Goal: Information Seeking & Learning: Learn about a topic

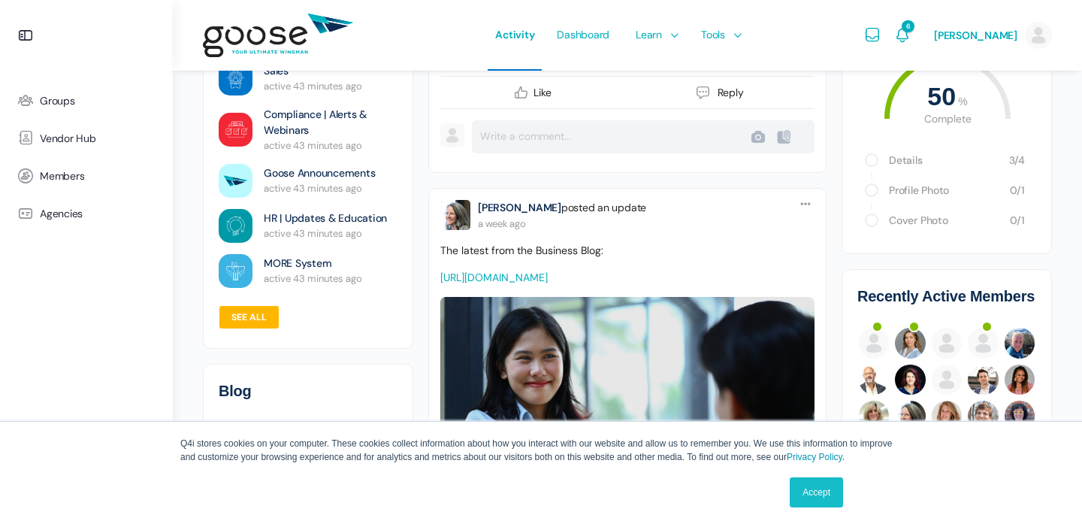
scroll to position [307, 0]
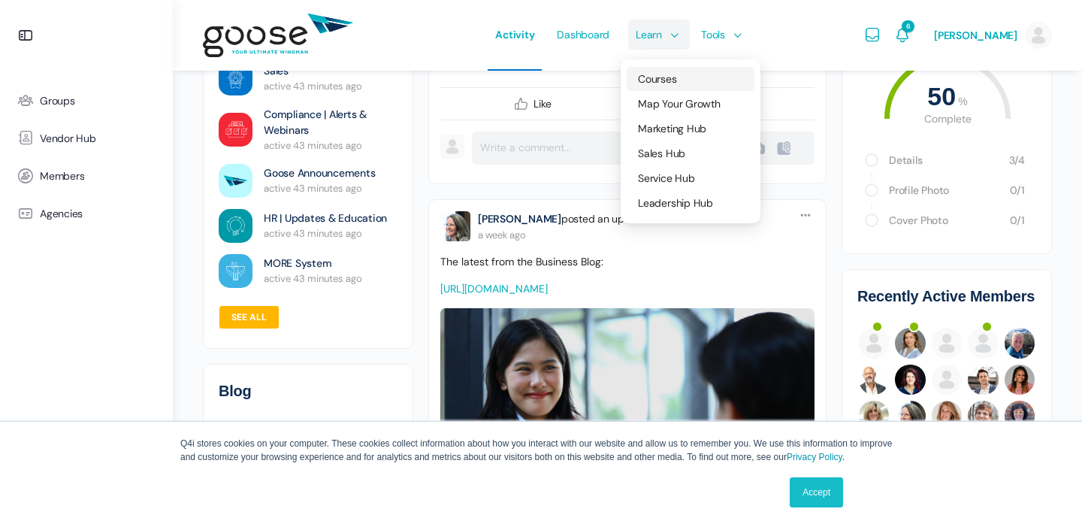
click at [654, 76] on span "Courses" at bounding box center [657, 79] width 38 height 14
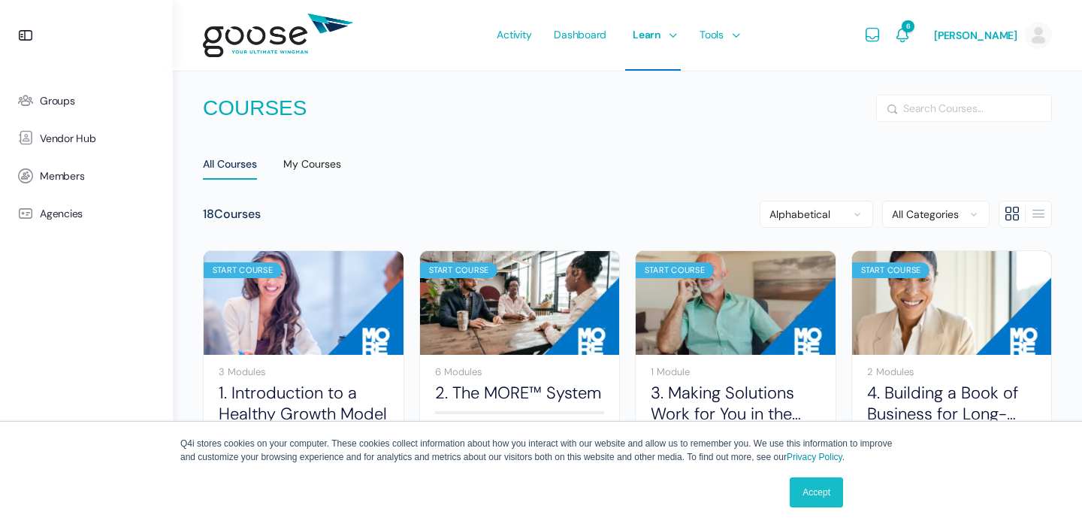
click at [810, 495] on link "Accept" at bounding box center [816, 492] width 53 height 30
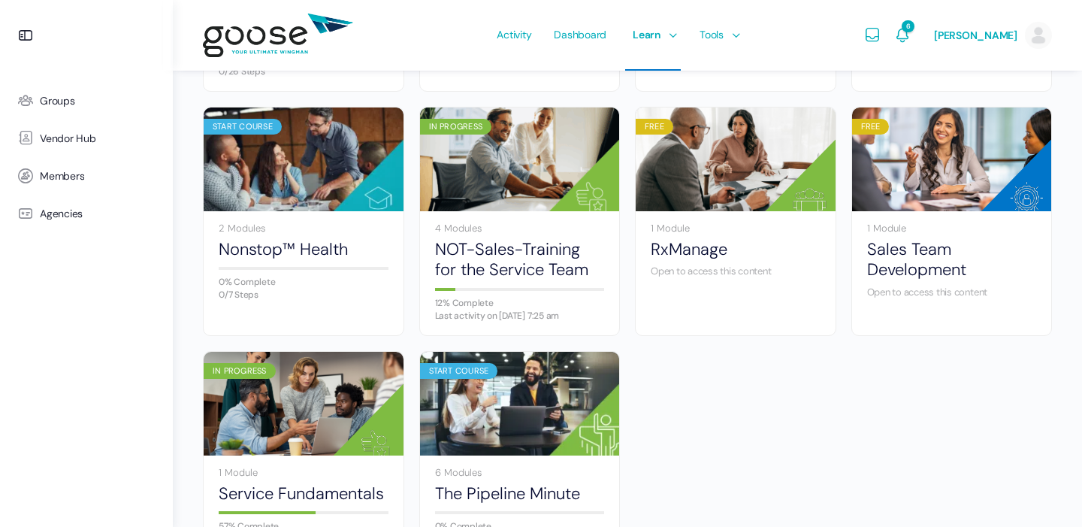
scroll to position [801, 0]
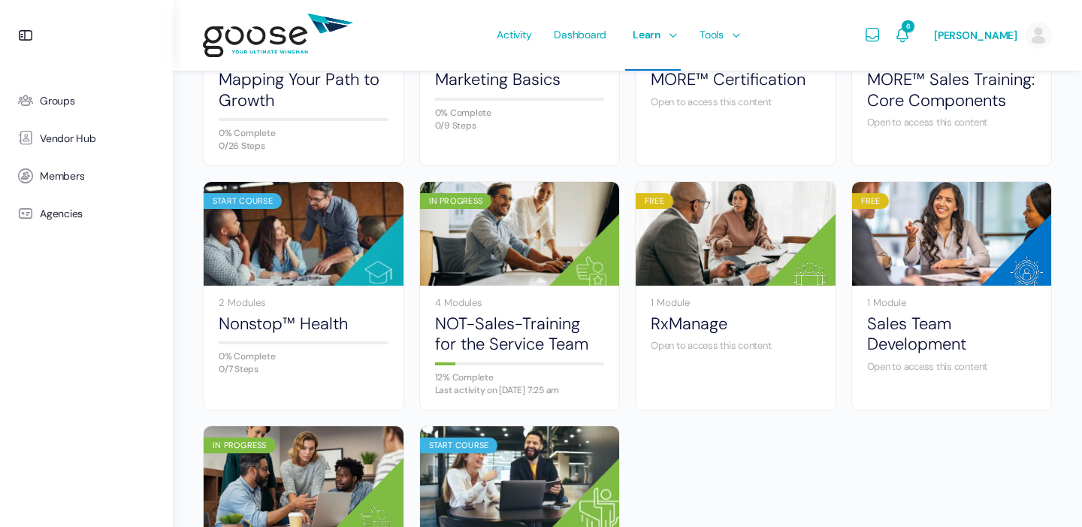
click at [532, 316] on e-page-transition at bounding box center [541, 263] width 1082 height 527
click at [531, 243] on e-preloader at bounding box center [541, 264] width 44 height 44
click at [537, 316] on e-page-transition at bounding box center [541, 263] width 1082 height 527
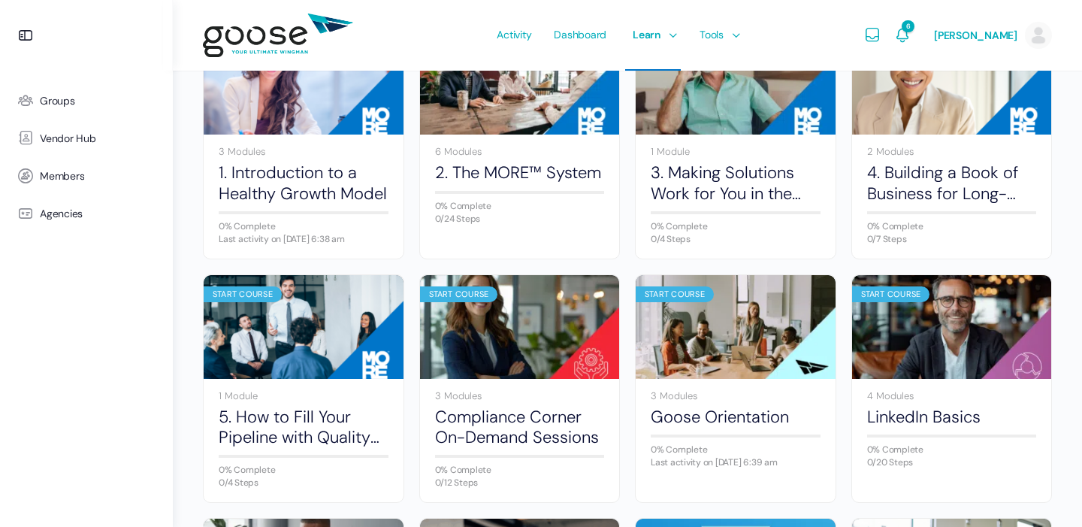
scroll to position [730, 0]
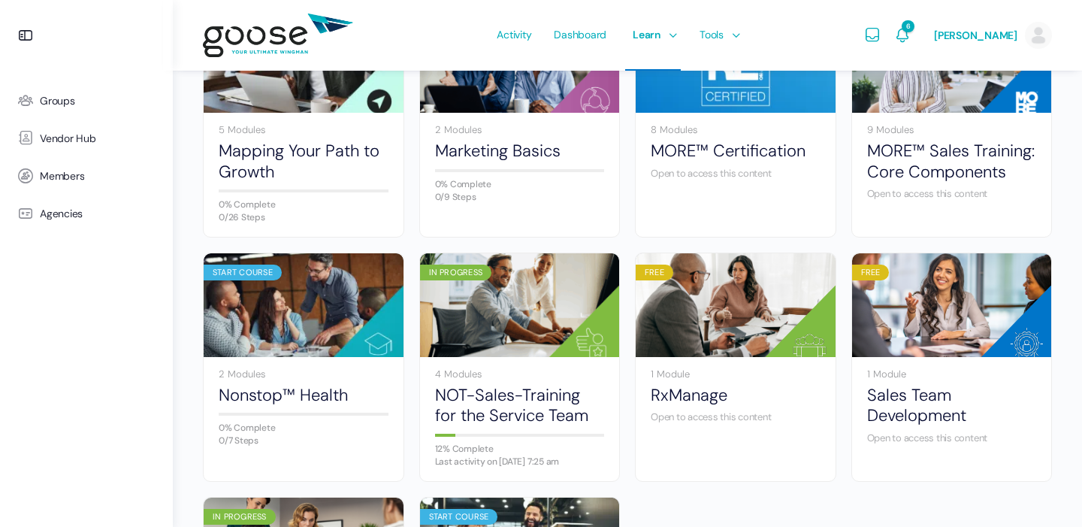
click at [513, 286] on e-page-transition at bounding box center [541, 263] width 1082 height 527
click at [633, 482] on e-page-transition at bounding box center [541, 263] width 1082 height 527
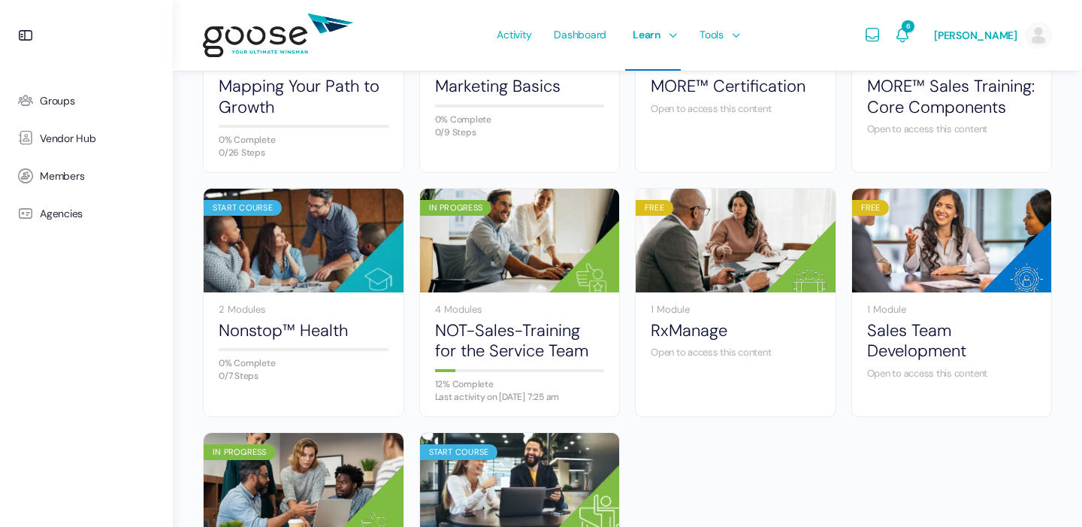
scroll to position [994, 0]
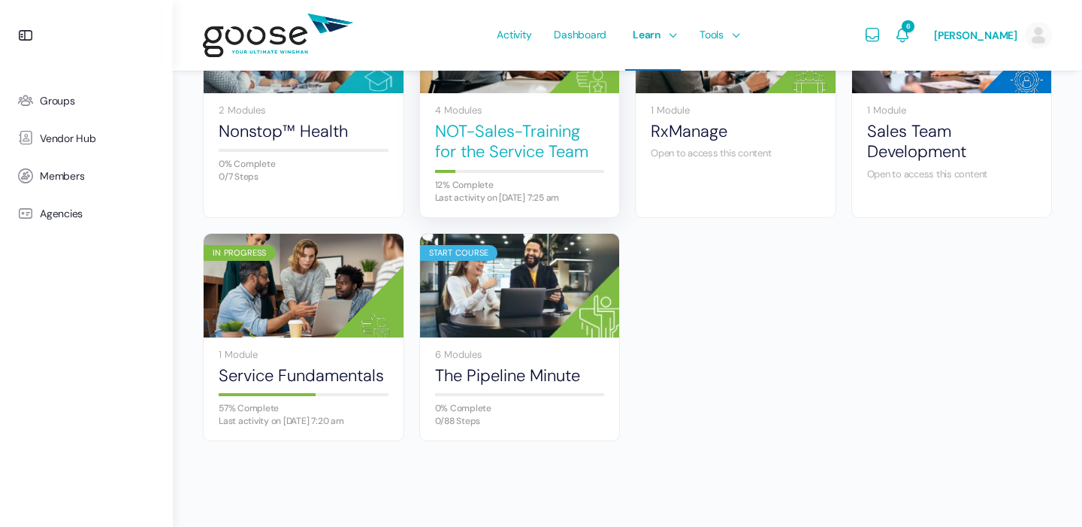
click at [513, 149] on link "NOT-Sales-Training for the Service Team" at bounding box center [520, 141] width 170 height 41
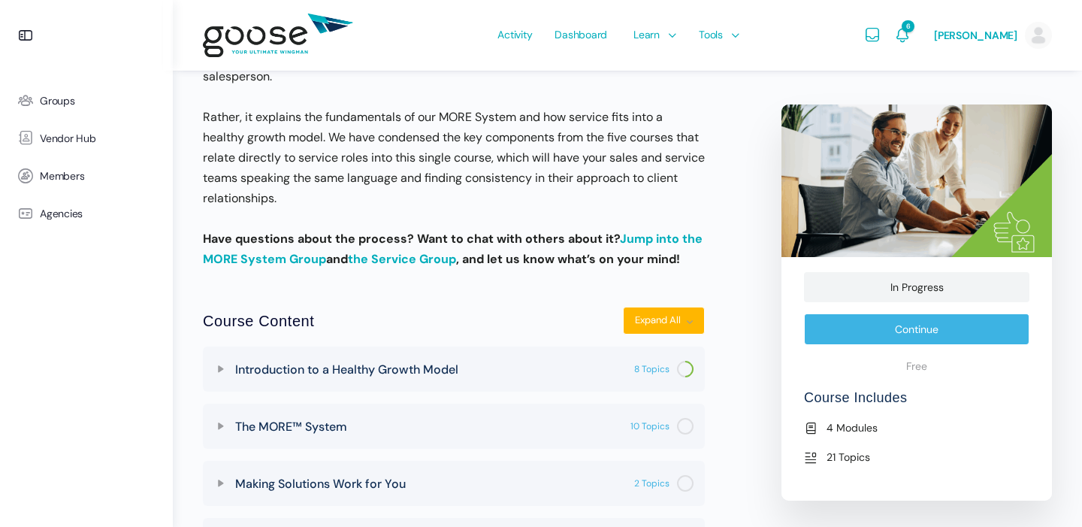
scroll to position [640, 0]
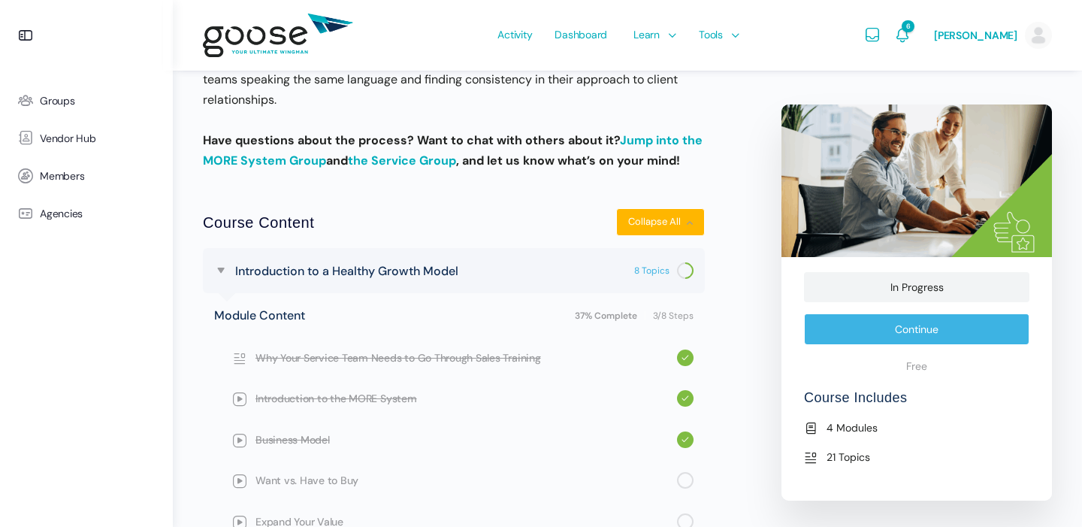
click at [885, 335] on link "Continue" at bounding box center [916, 329] width 225 height 32
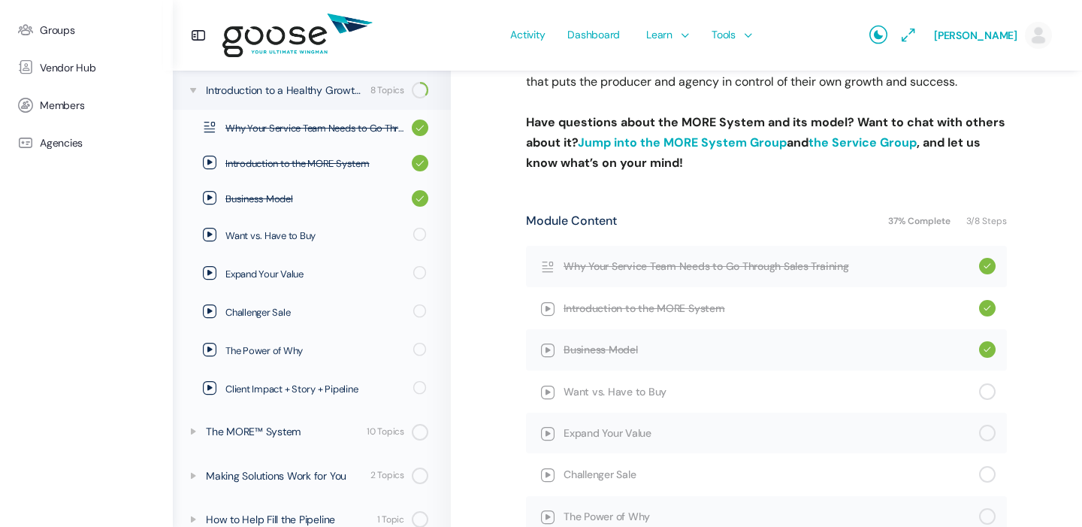
scroll to position [220, 0]
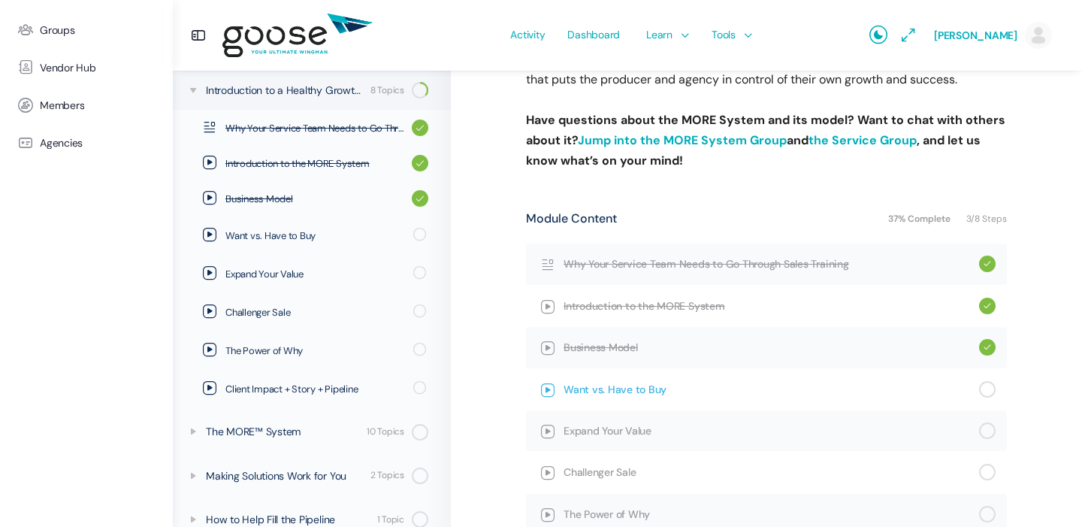
click at [607, 389] on span "Want vs. Have to Buy" at bounding box center [772, 389] width 416 height 17
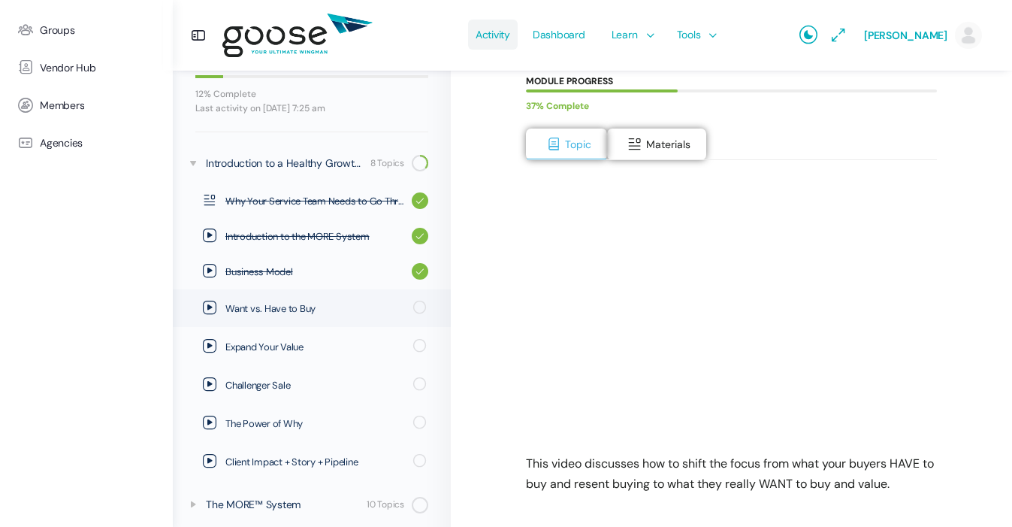
scroll to position [174, 0]
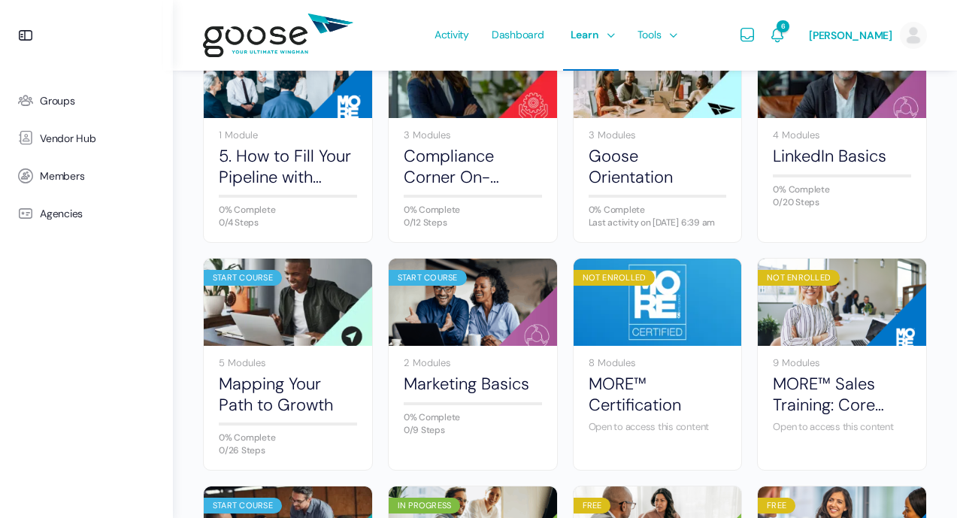
scroll to position [885, 0]
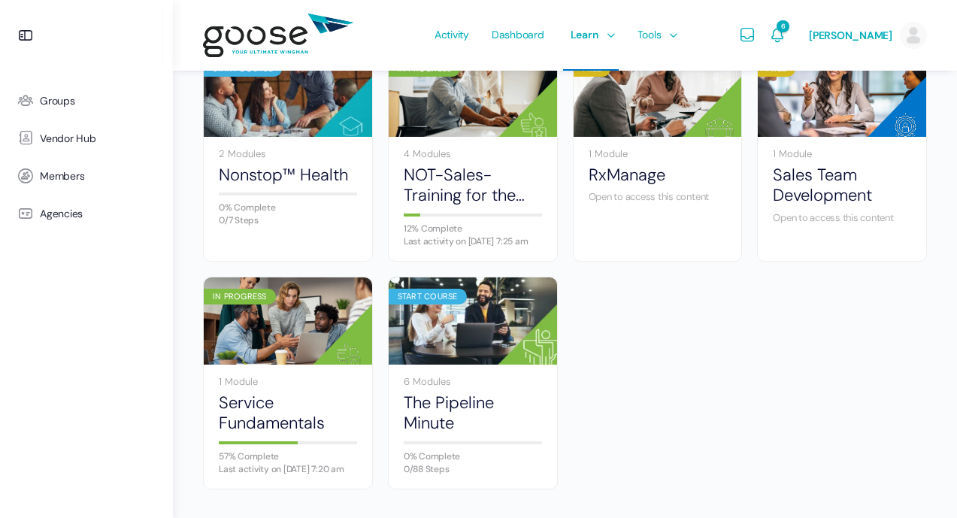
click at [446, 164] on e-page-transition at bounding box center [478, 259] width 957 height 518
click at [461, 206] on link "NOT-Sales-Training for the Service Team" at bounding box center [473, 185] width 138 height 41
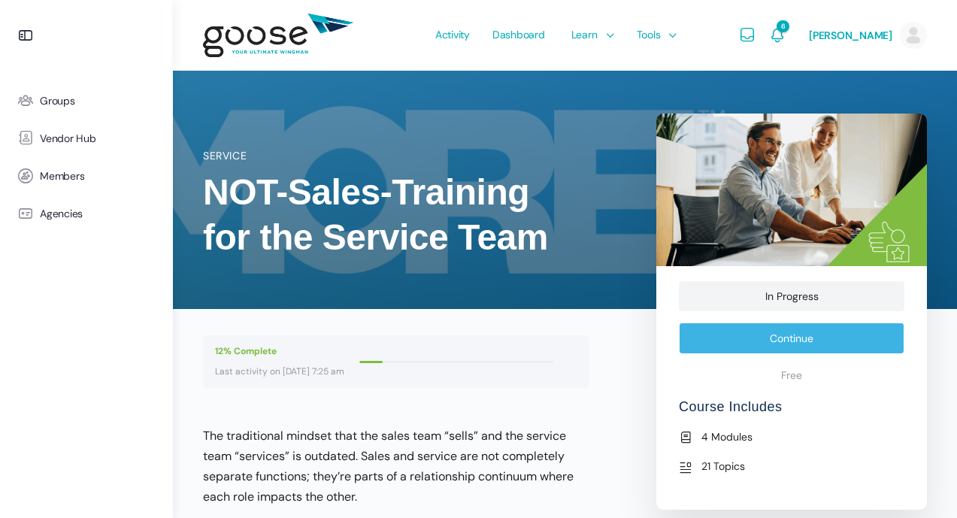
click at [721, 346] on link "Continue" at bounding box center [791, 338] width 225 height 32
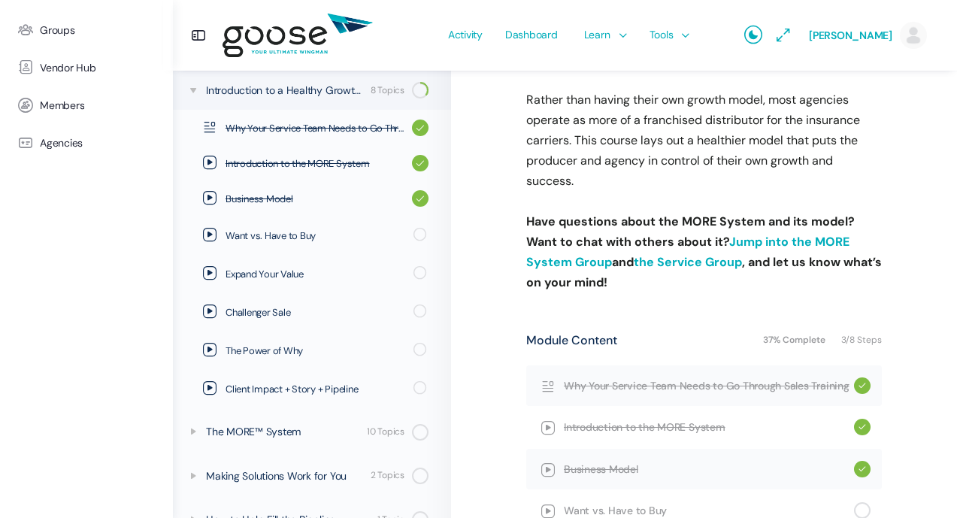
scroll to position [417, 0]
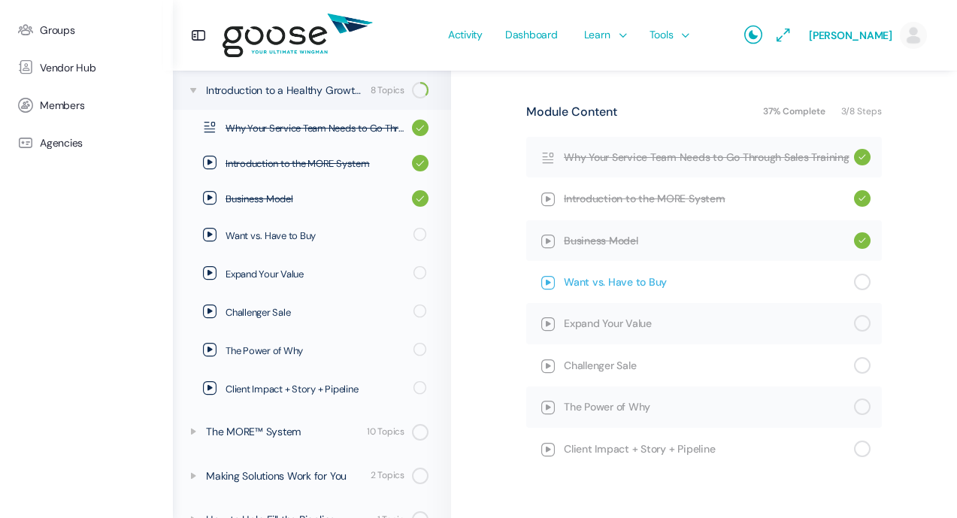
click at [640, 283] on span "Want vs. Have to Buy" at bounding box center [709, 282] width 290 height 17
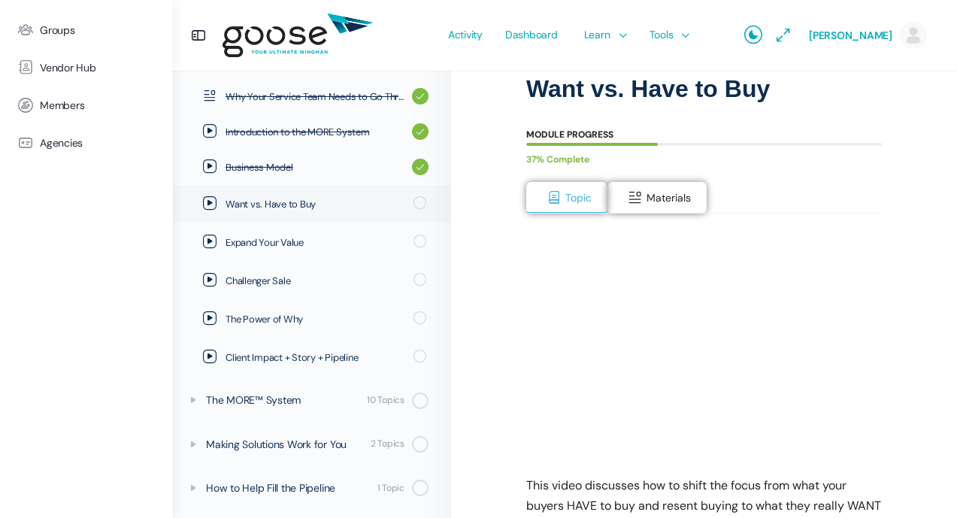
scroll to position [251, 0]
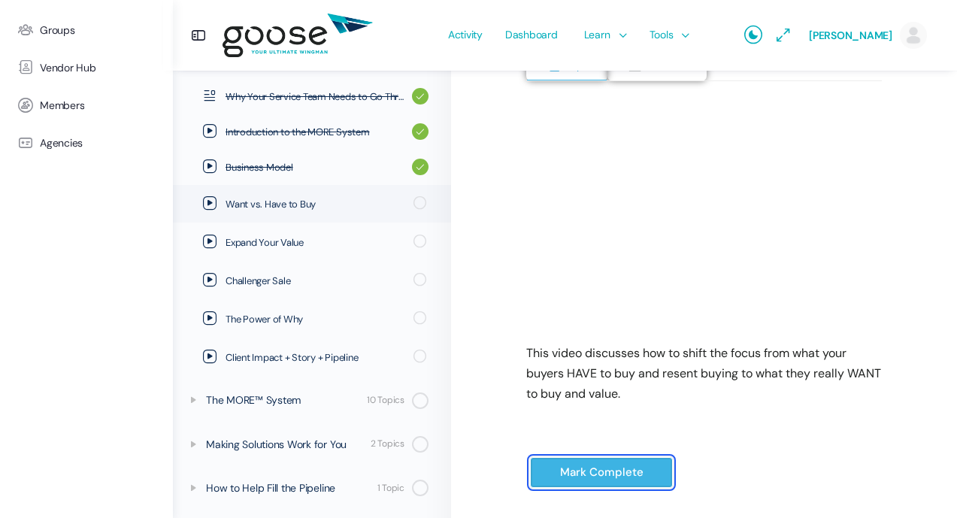
click at [610, 464] on input "Mark Complete" at bounding box center [601, 472] width 143 height 31
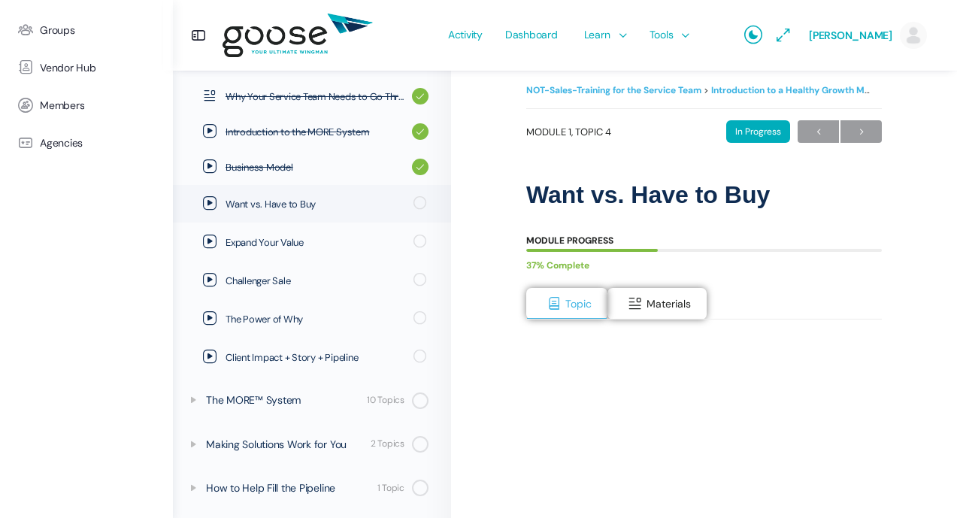
scroll to position [12, 0]
click at [856, 135] on span "→" at bounding box center [860, 133] width 41 height 20
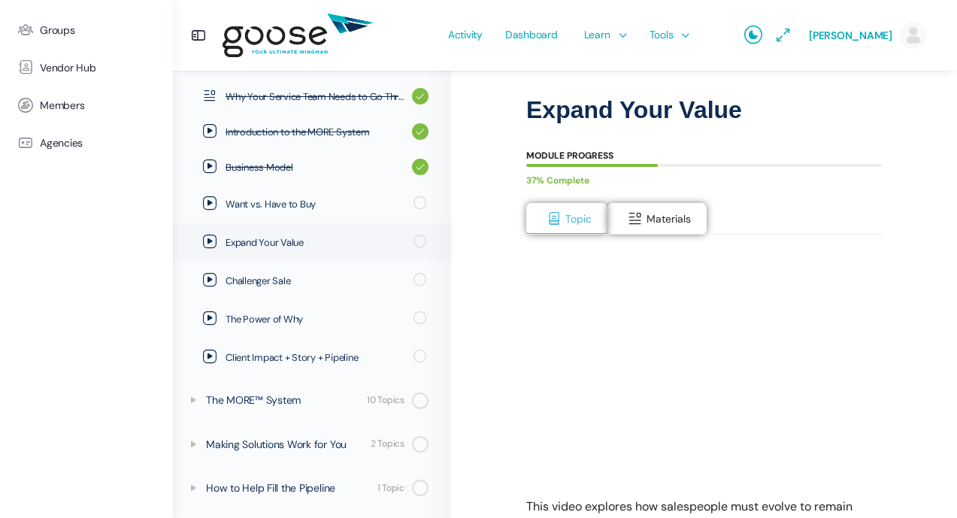
scroll to position [99, 0]
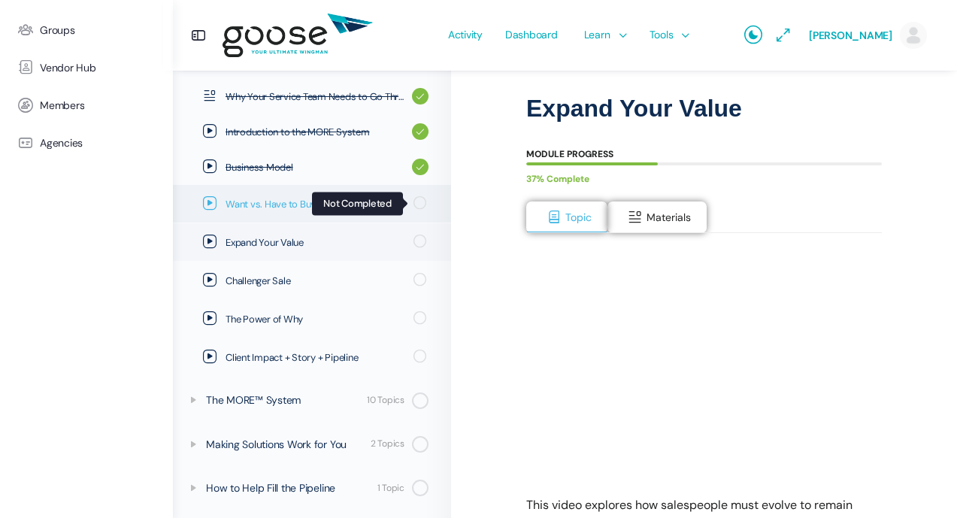
click at [418, 206] on icon at bounding box center [419, 202] width 17 height 17
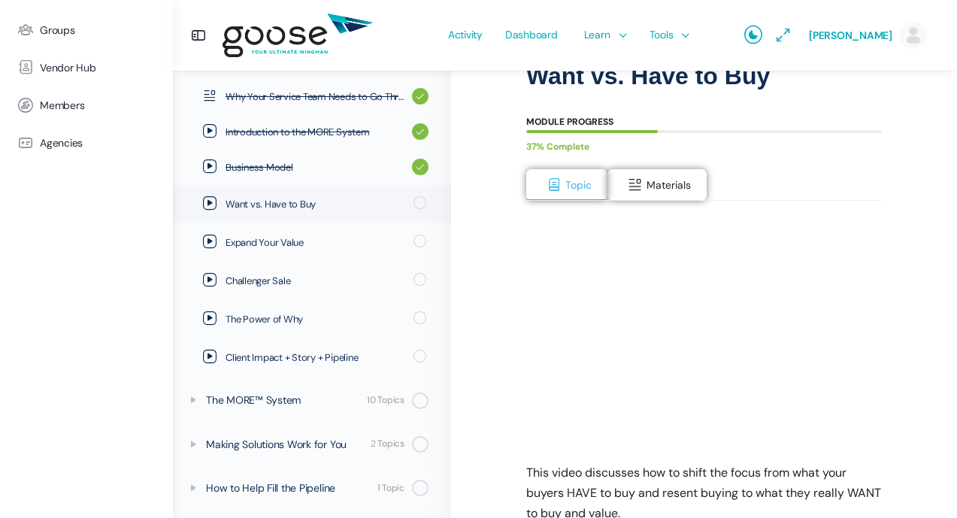
scroll to position [292, 0]
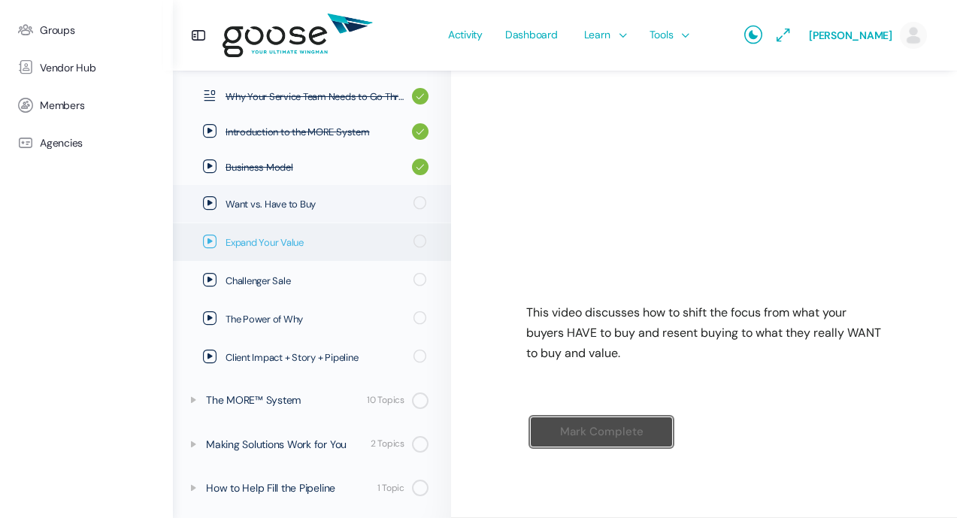
click at [265, 248] on span "Expand Your Value" at bounding box center [314, 242] width 178 height 15
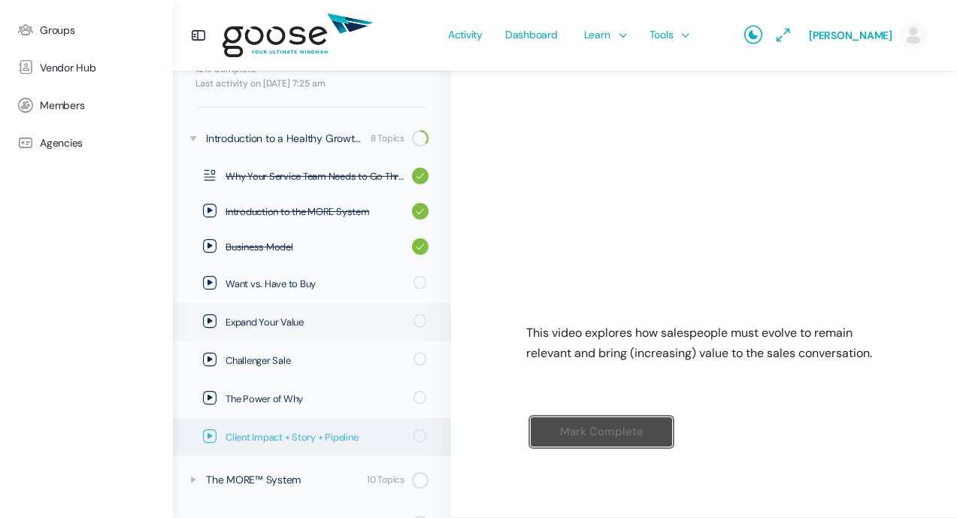
scroll to position [156, 0]
click at [194, 139] on icon at bounding box center [193, 139] width 12 height 12
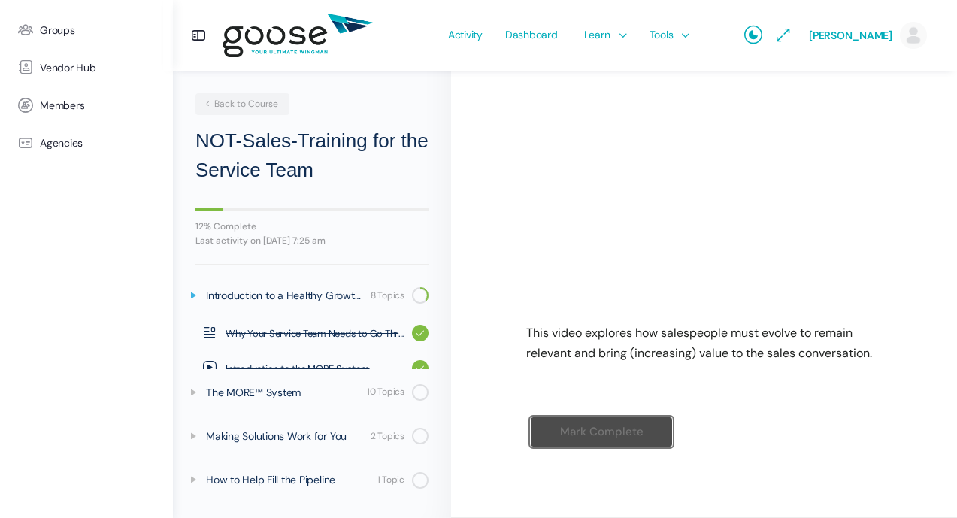
scroll to position [0, 0]
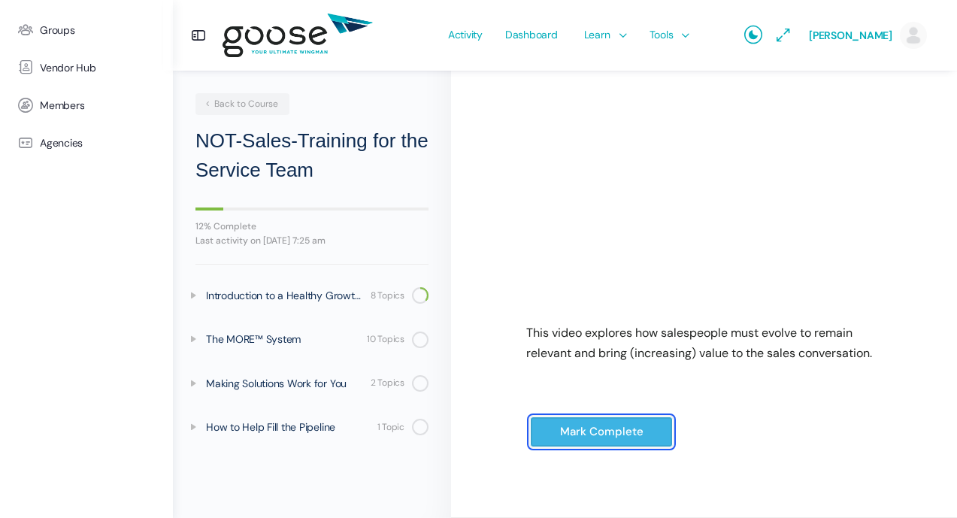
click at [566, 430] on input "Mark Complete" at bounding box center [601, 431] width 143 height 31
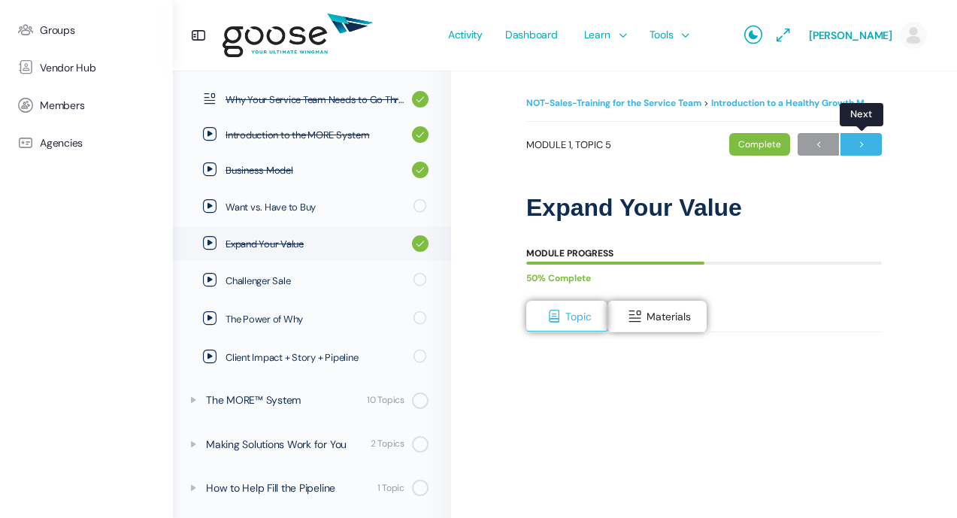
click at [867, 140] on span "→" at bounding box center [860, 145] width 41 height 20
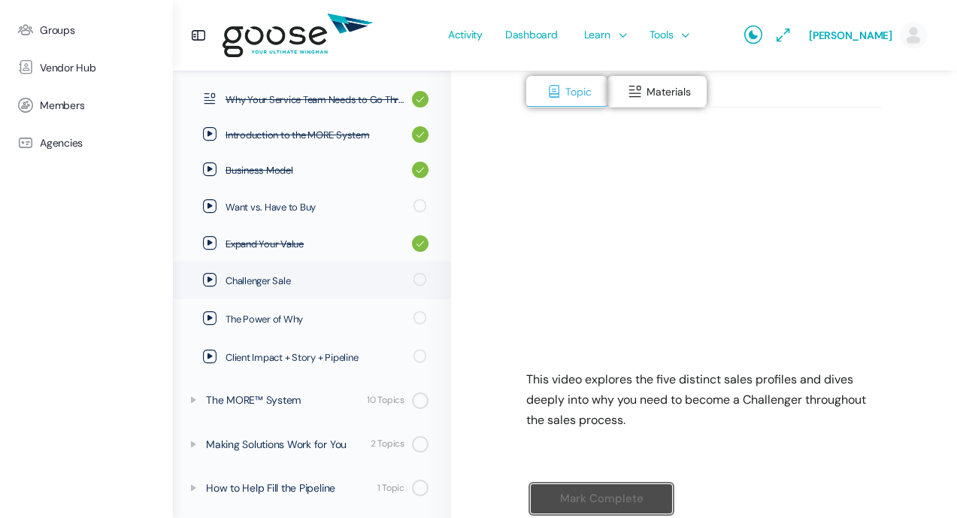
scroll to position [227, 0]
